Goal: Information Seeking & Learning: Check status

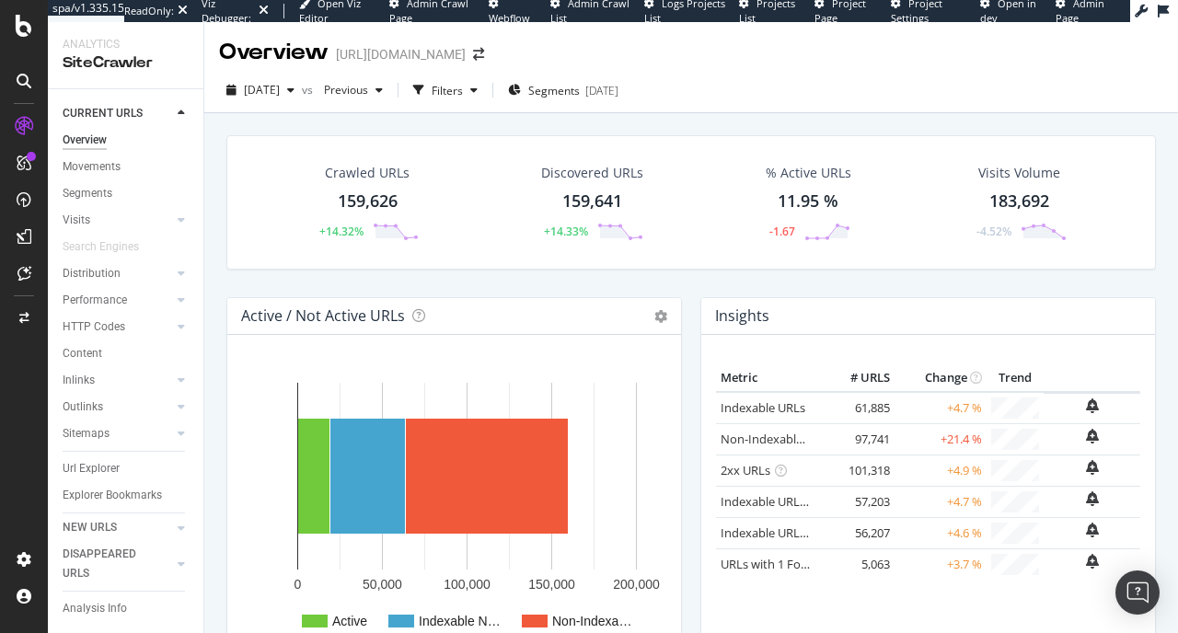
click at [1063, 441] on td at bounding box center [1092, 437] width 97 height 28
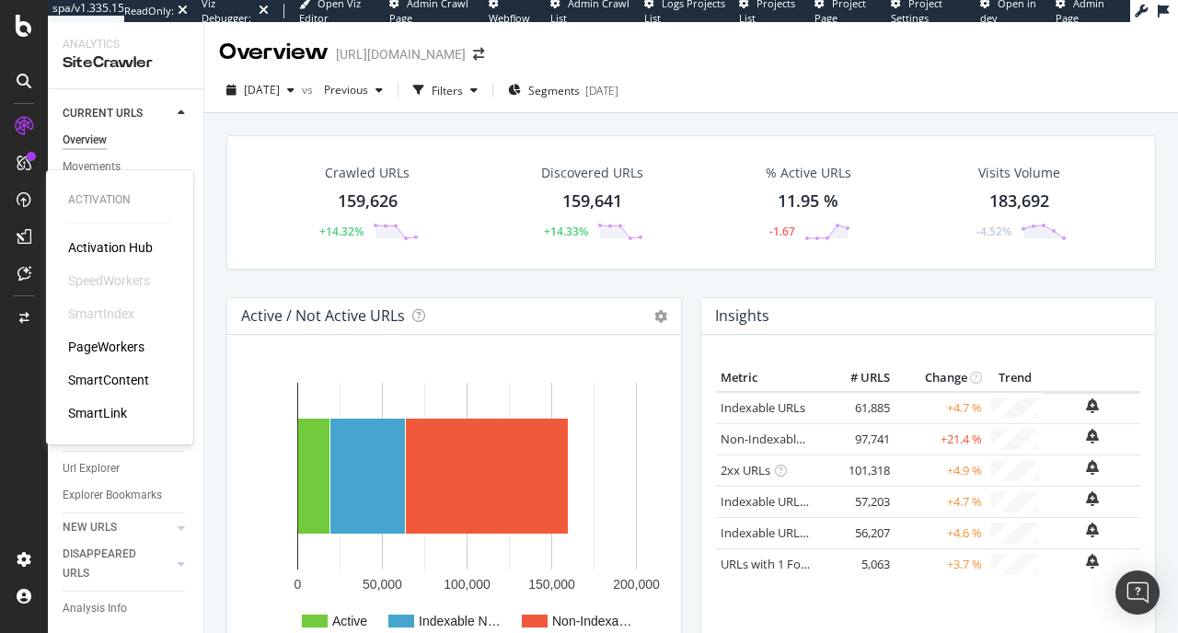
click at [102, 341] on div "PageWorkers" at bounding box center [106, 347] width 76 height 18
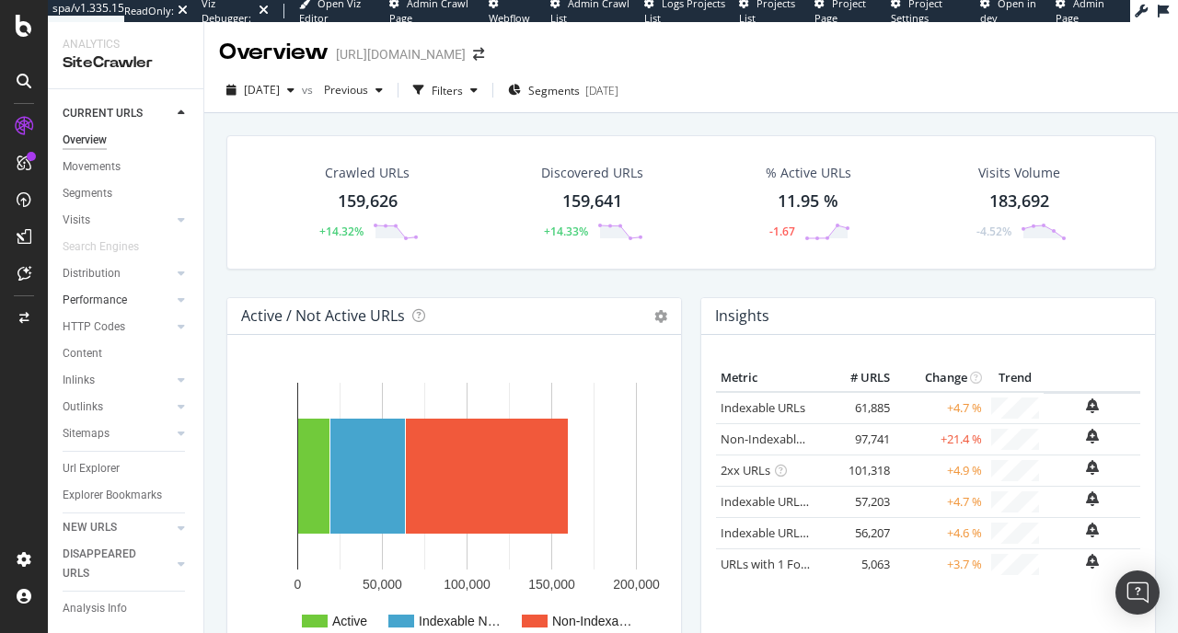
scroll to position [6, 0]
click at [179, 324] on icon at bounding box center [181, 320] width 7 height 11
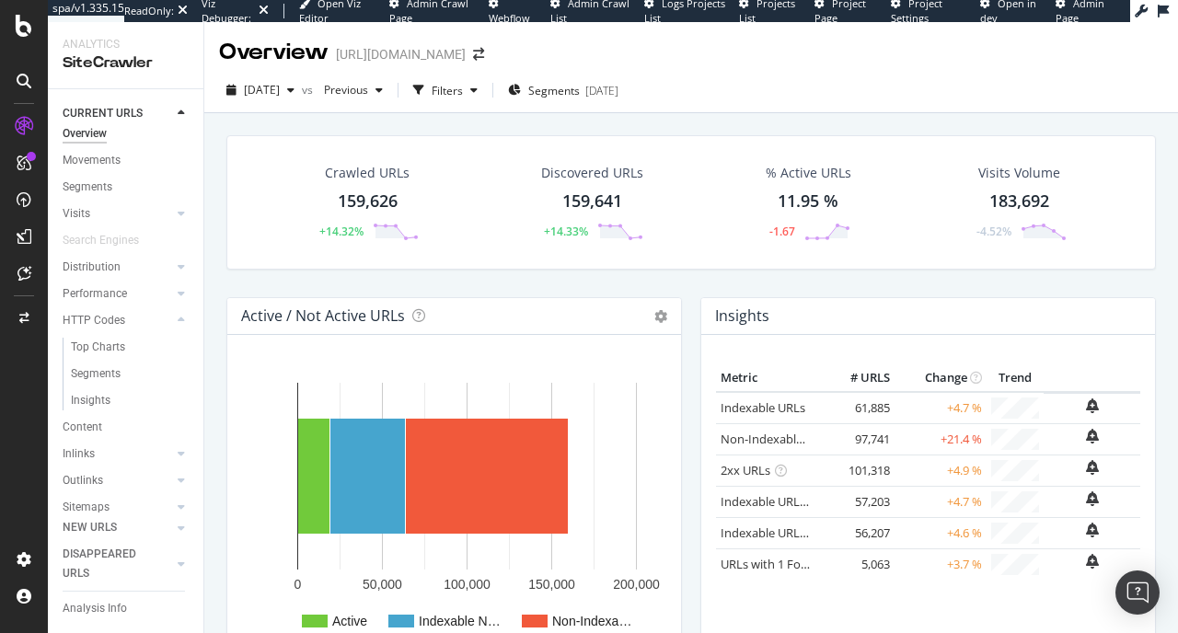
click at [410, 120] on div "Crawled URLs 159,626 +14.32% Discovered URLs 159,641 +14.33% % Active URLs 11.9…" at bounding box center [691, 418] width 974 height 611
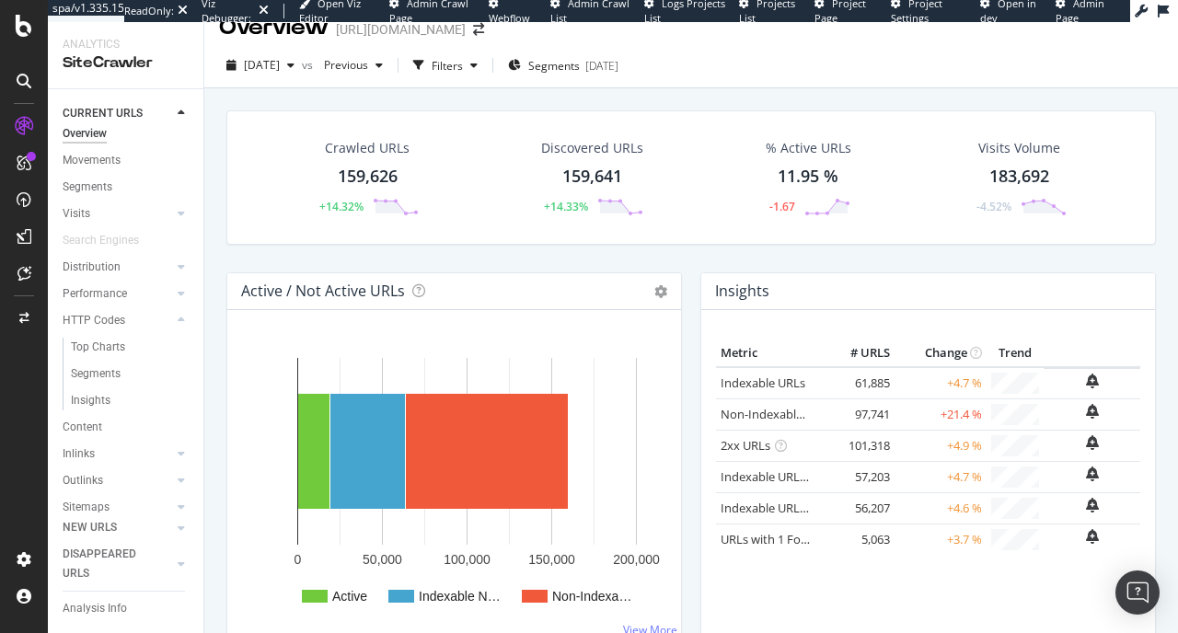
scroll to position [19, 0]
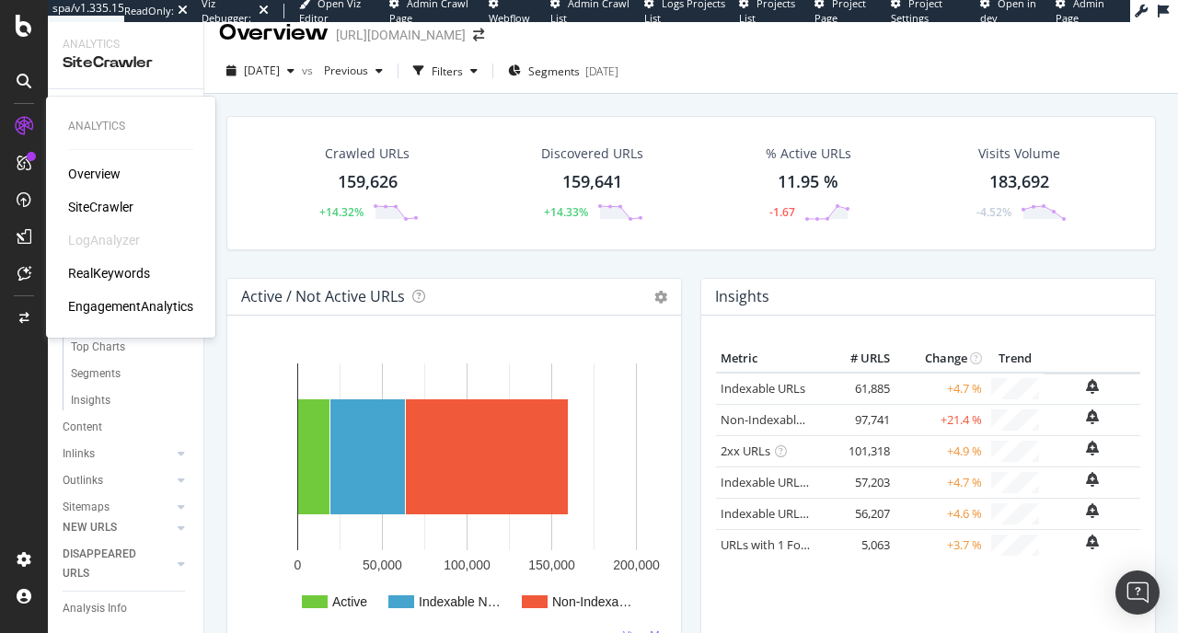
click at [110, 274] on div "RealKeywords" at bounding box center [109, 273] width 82 height 18
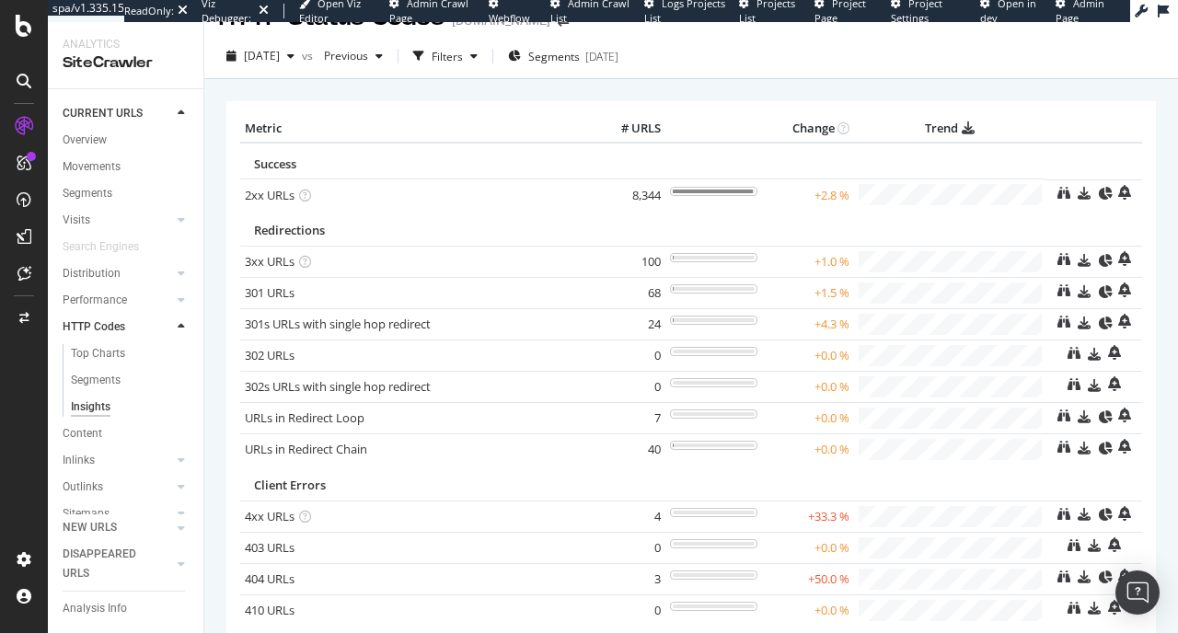
scroll to position [36, 0]
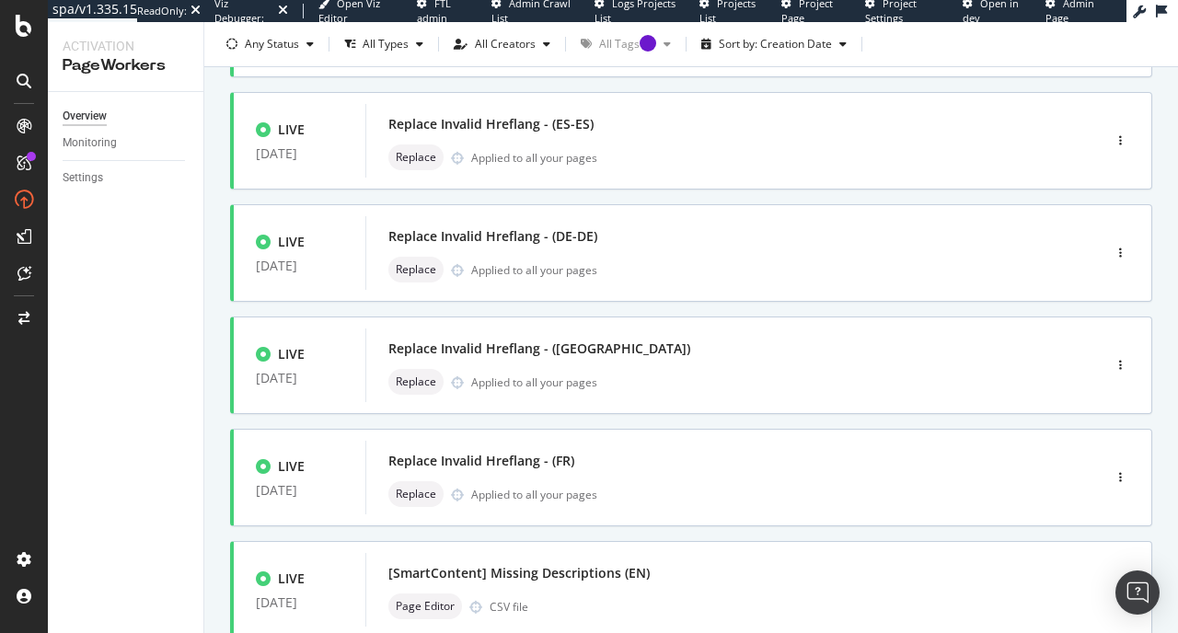
scroll to position [610, 0]
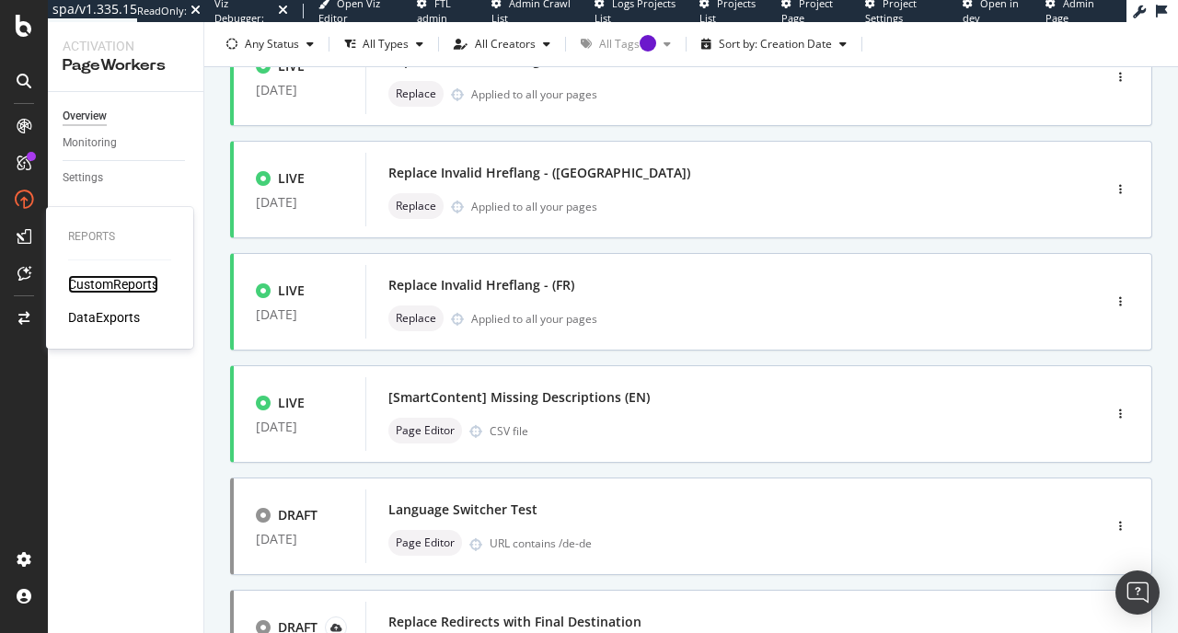
click at [123, 286] on div "CustomReports" at bounding box center [113, 284] width 90 height 18
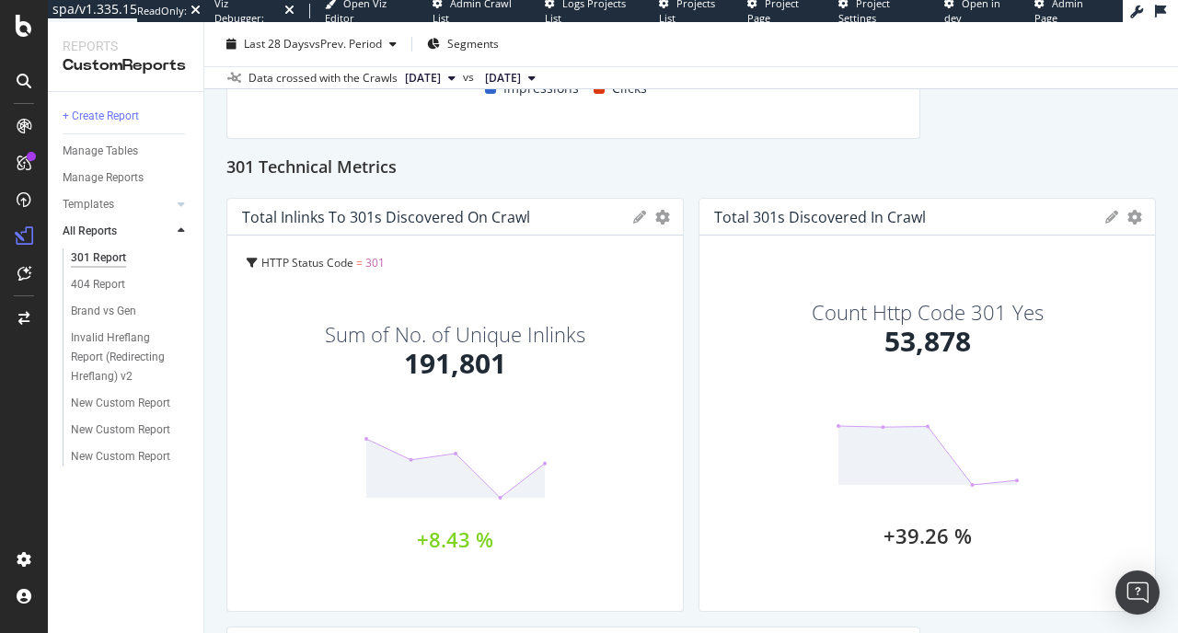
scroll to position [530, 0]
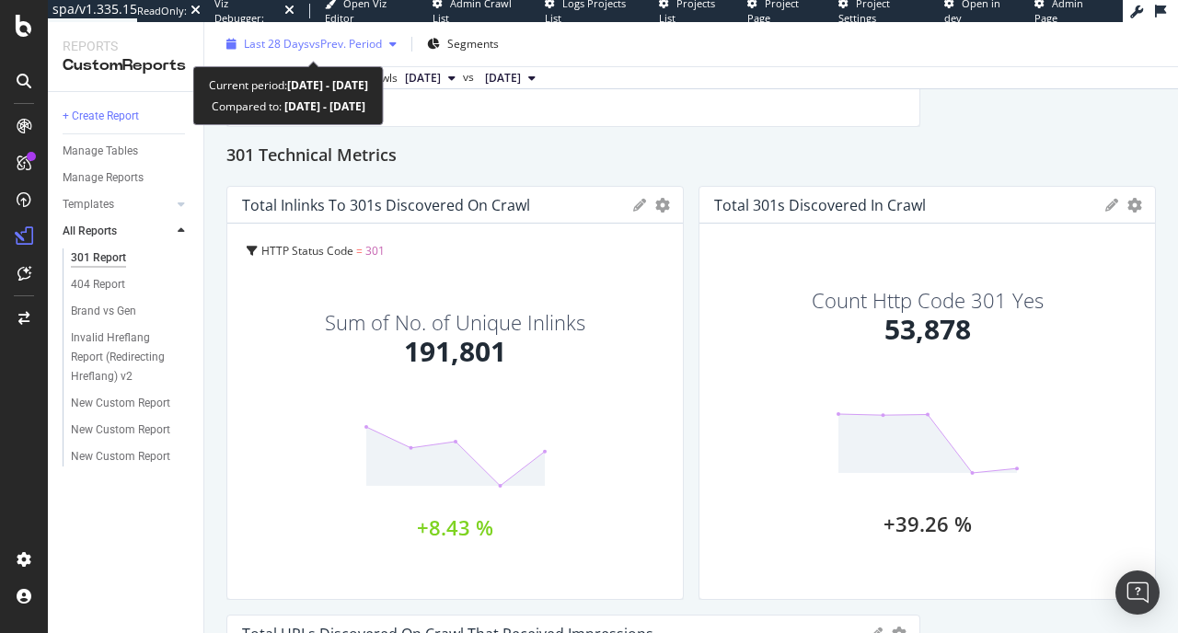
click at [318, 39] on span "vs Prev. Period" at bounding box center [345, 44] width 73 height 16
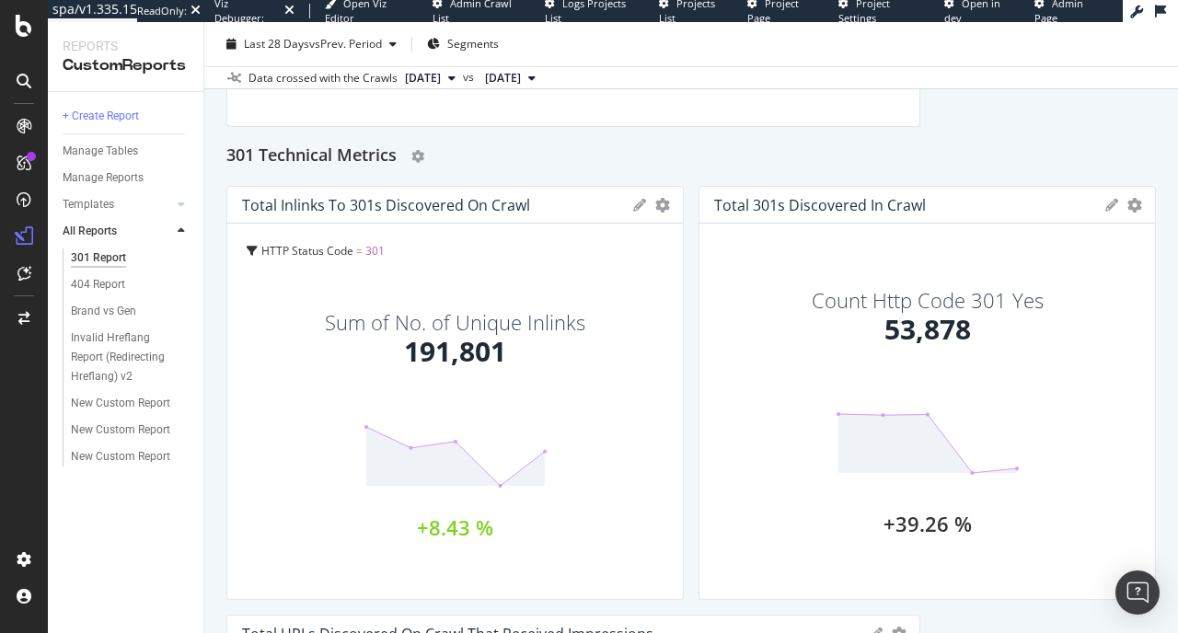
click at [731, 144] on div "301 Technical Metrics" at bounding box center [691, 156] width 930 height 29
click at [440, 80] on span "2025 Aug. 8th" at bounding box center [423, 78] width 36 height 17
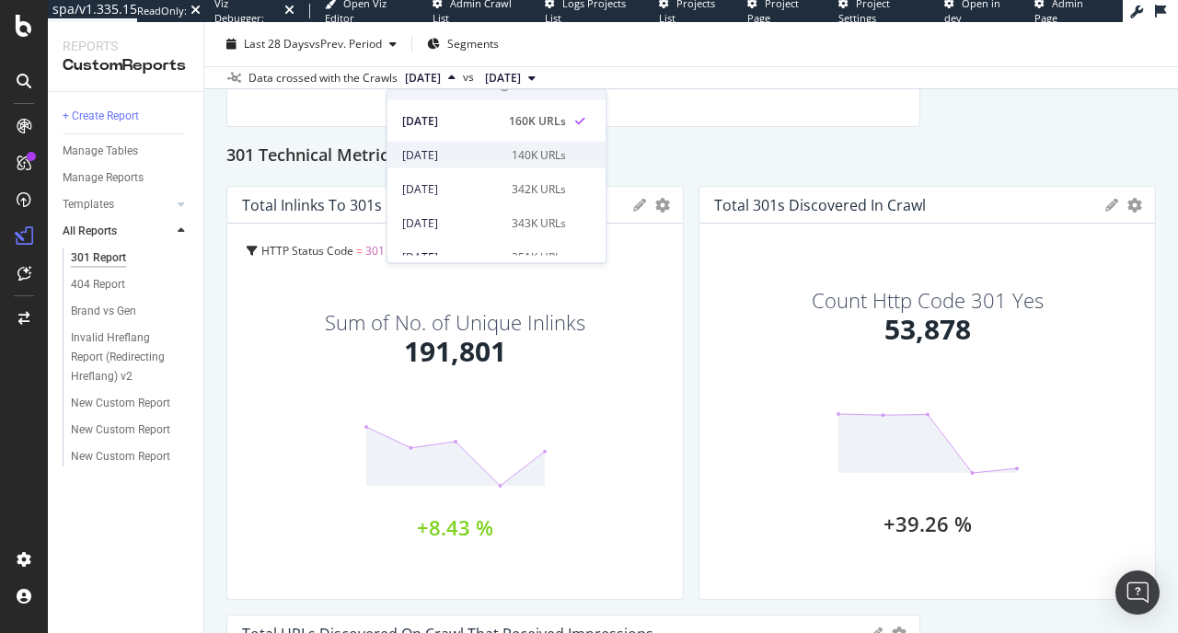
scroll to position [16, 0]
click at [722, 164] on div "301 Technical Metrics" at bounding box center [691, 156] width 930 height 29
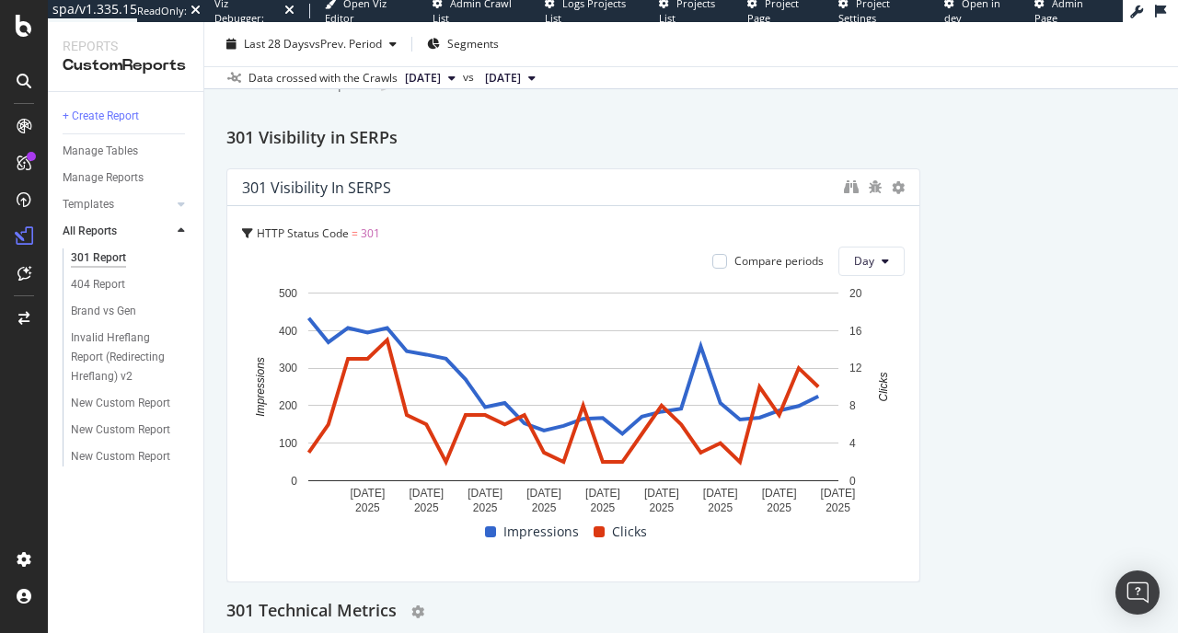
scroll to position [0, 0]
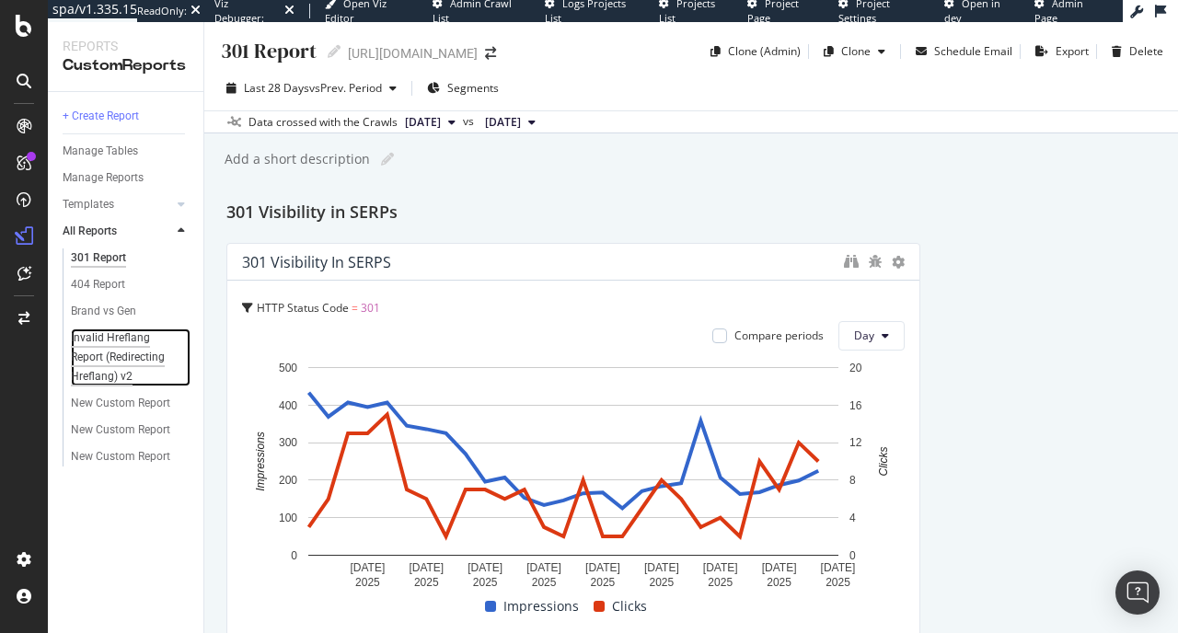
click at [120, 370] on div "Invalid Hreflang Report (Redirecting Hreflang) v2" at bounding box center [126, 358] width 111 height 58
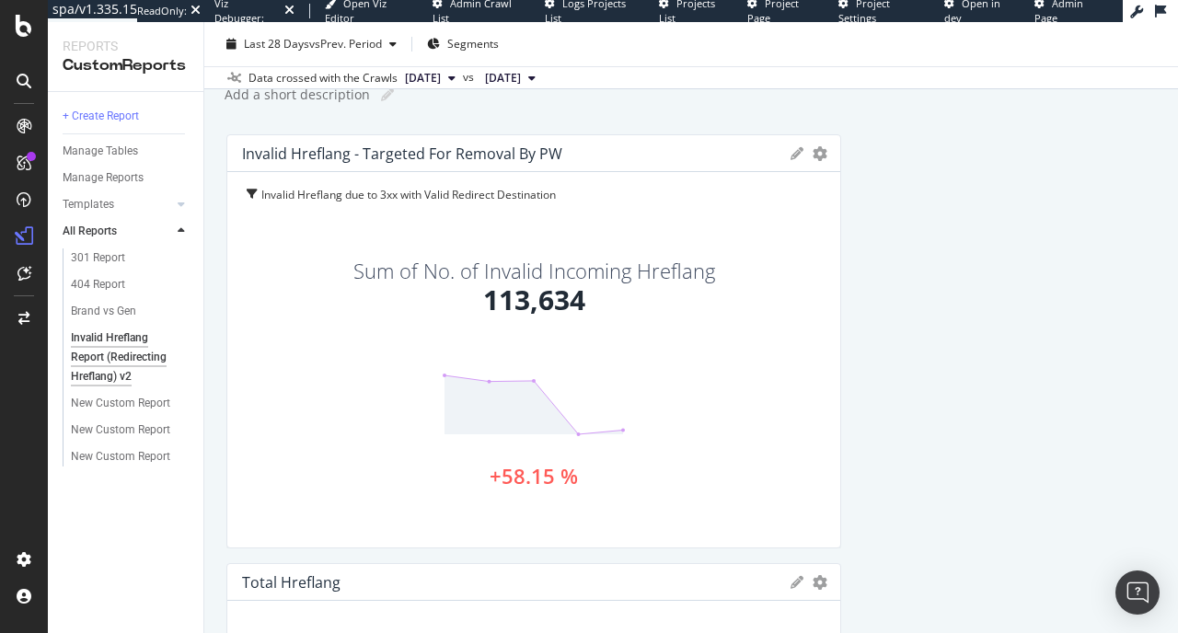
scroll to position [79, 0]
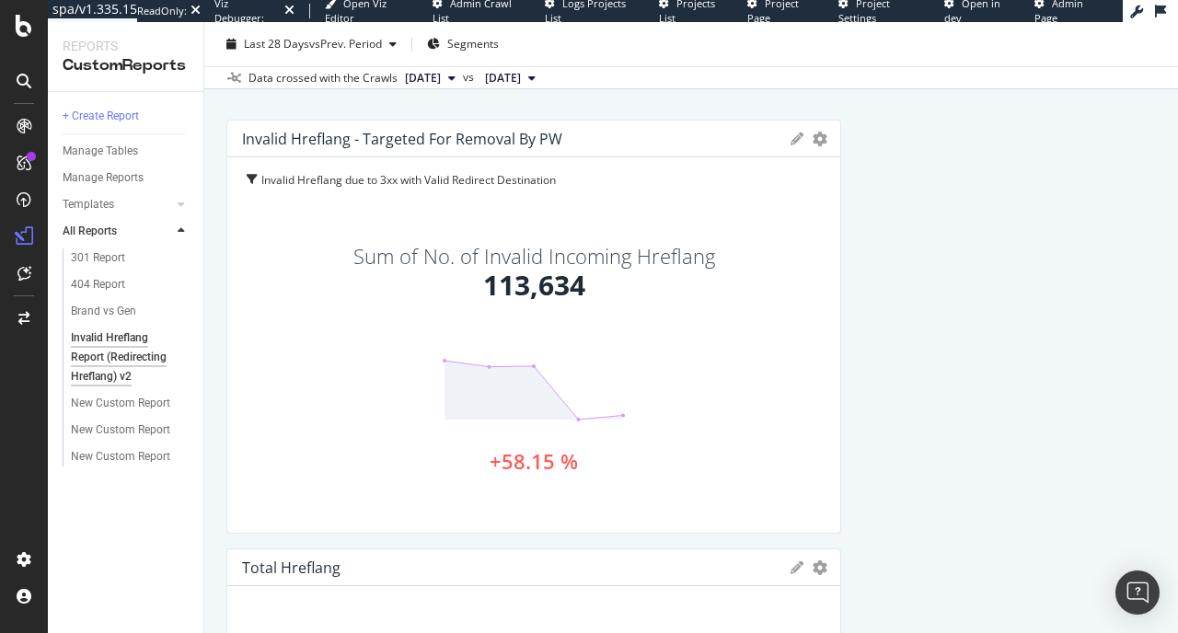
click at [441, 84] on span "[DATE]" at bounding box center [423, 78] width 36 height 17
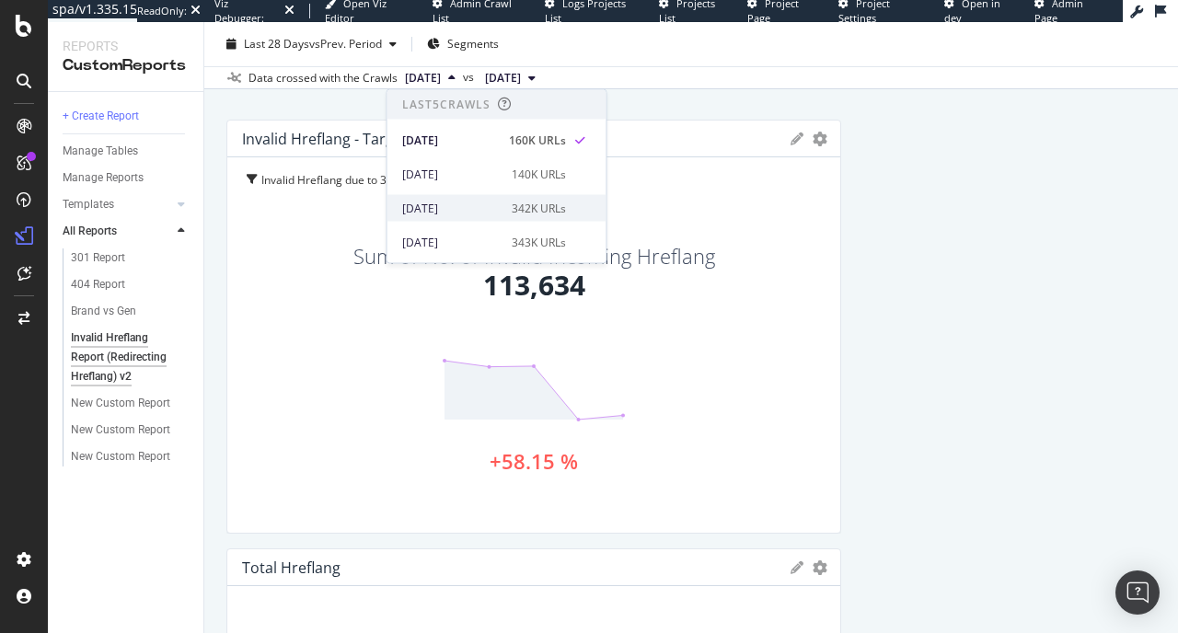
click at [484, 211] on div "2025 Jul. 25th" at bounding box center [451, 208] width 98 height 17
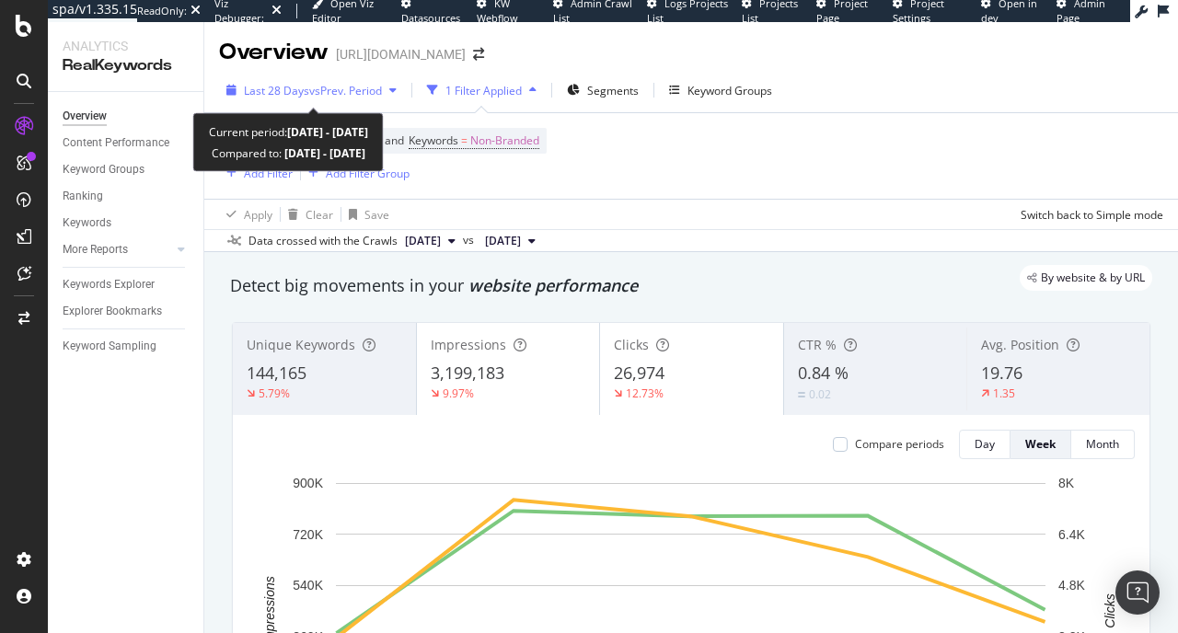
click at [359, 86] on span "vs Prev. Period" at bounding box center [345, 91] width 73 height 16
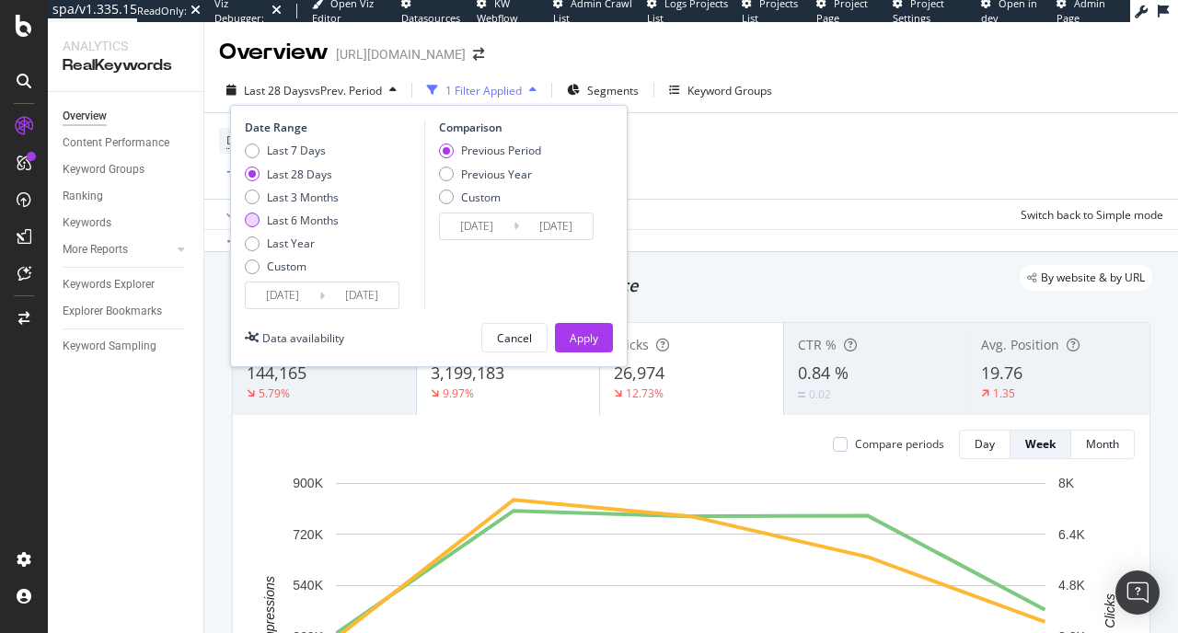
click at [272, 215] on div "Last 6 Months" at bounding box center [303, 221] width 72 height 16
type input "2025/02/08"
type input "2024/08/10"
type input "2025/02/07"
click at [293, 195] on div "Last 3 Months" at bounding box center [303, 198] width 72 height 16
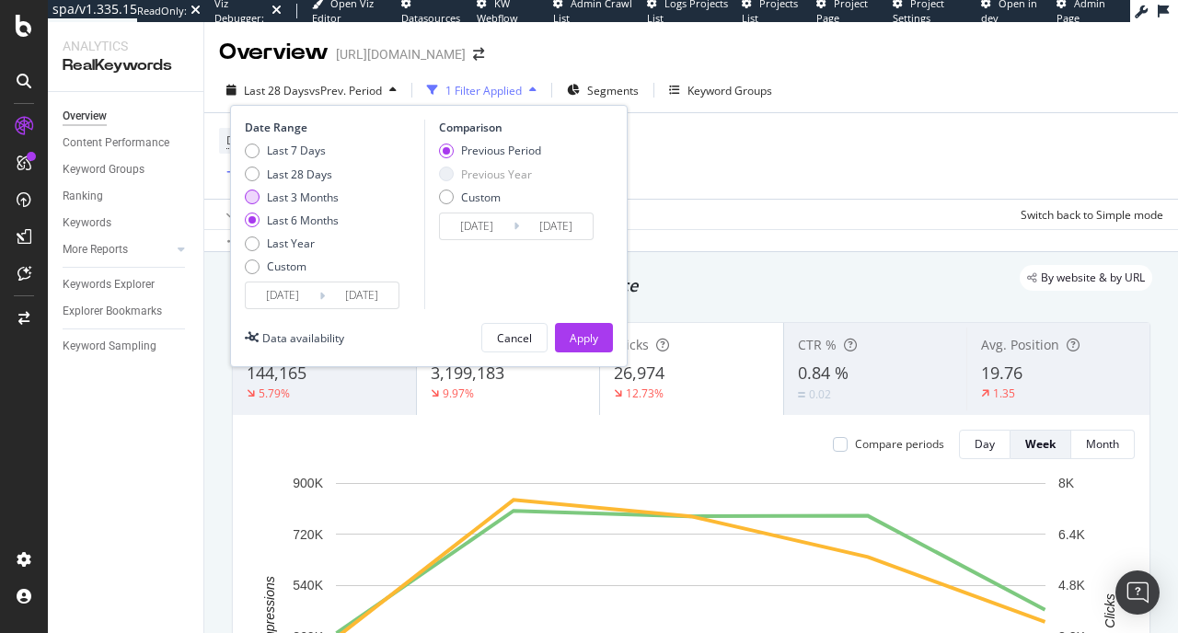
type input "2025/05/08"
type input "2025/02/05"
type input "2025/05/07"
click at [581, 329] on div "Apply" at bounding box center [584, 338] width 29 height 28
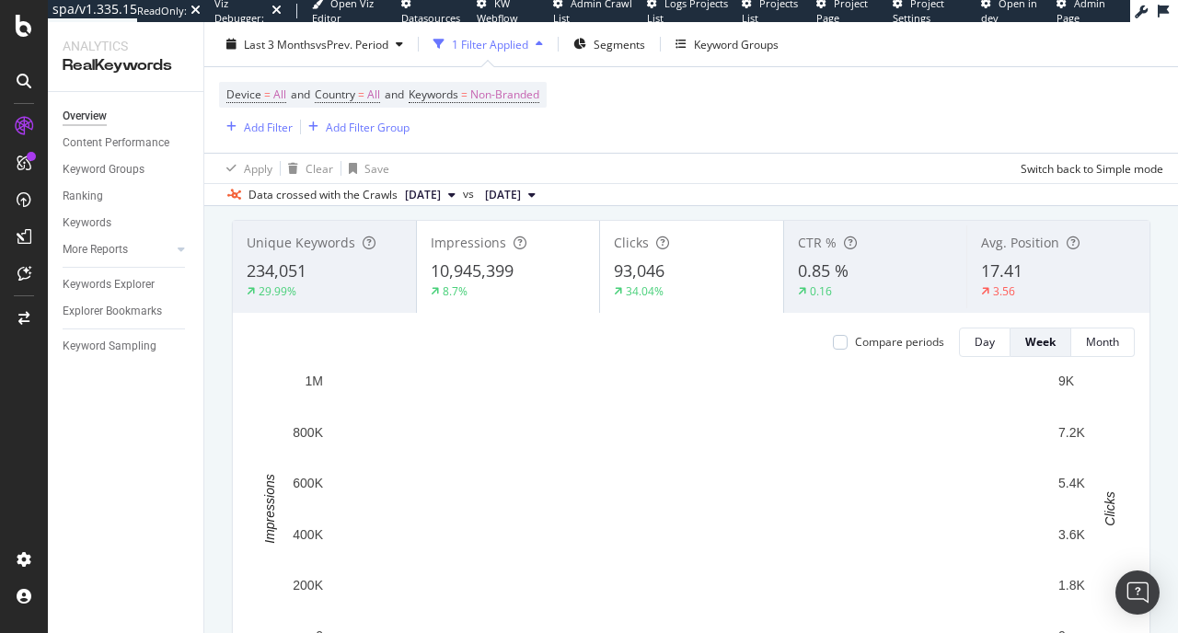
scroll to position [133, 0]
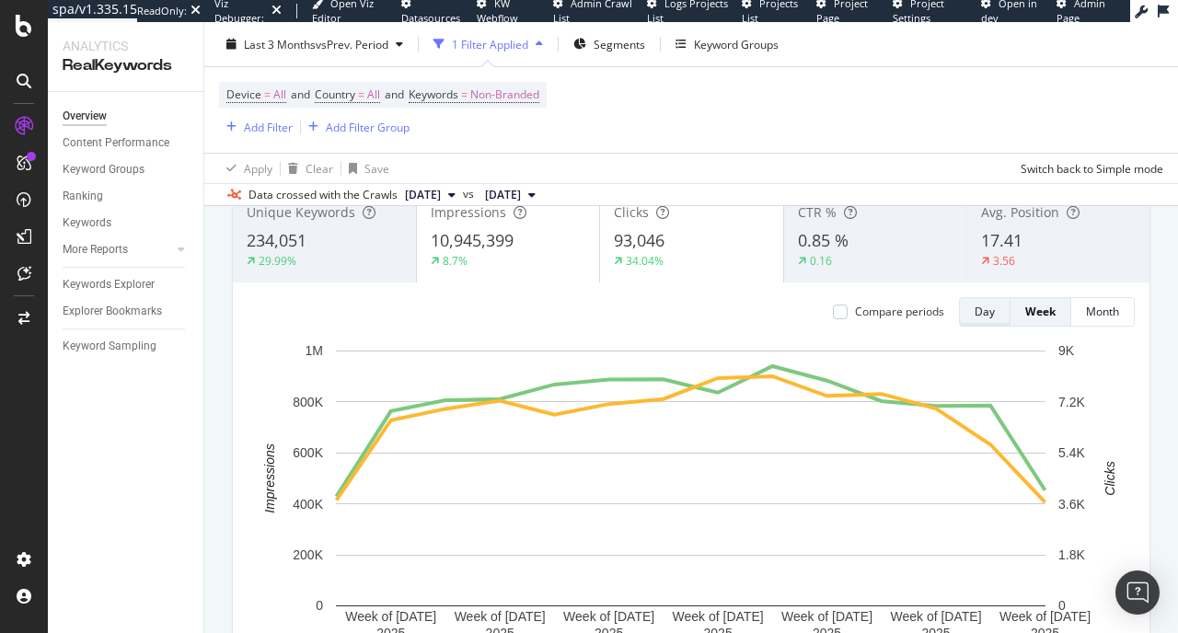
click at [986, 317] on div "Day" at bounding box center [985, 312] width 20 height 16
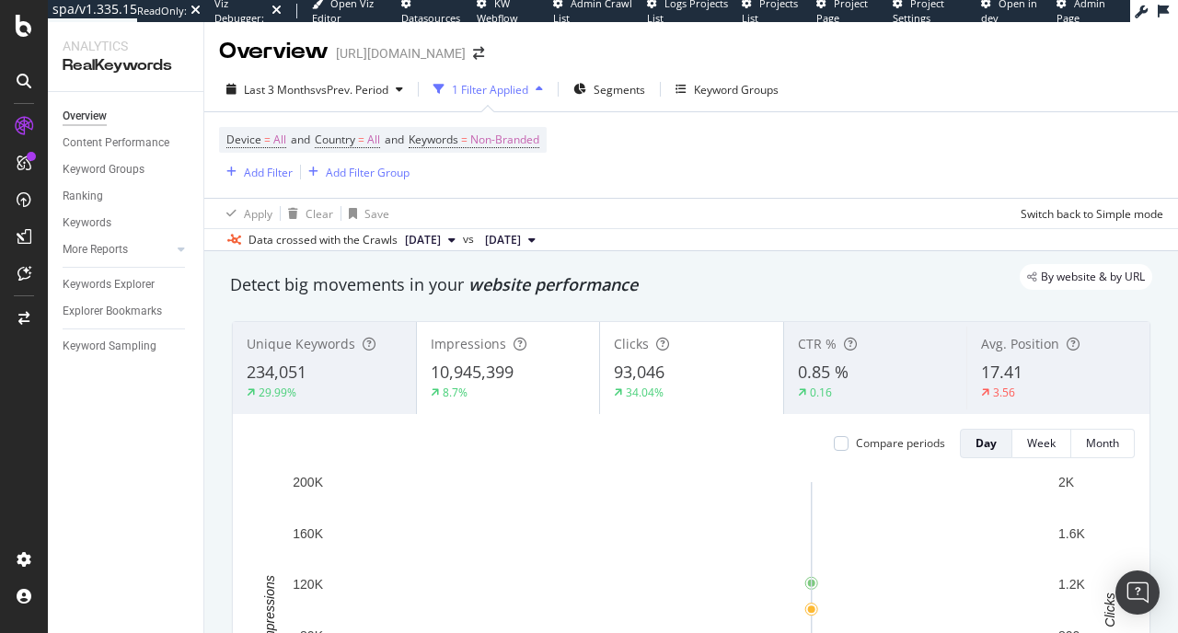
scroll to position [0, 0]
